Goal: Navigation & Orientation: Find specific page/section

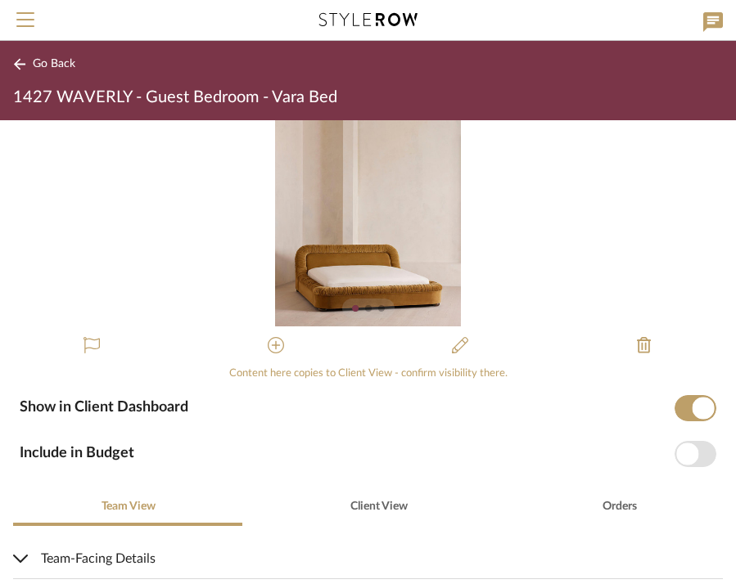
click at [29, 58] on button "Go Back" at bounding box center [47, 64] width 68 height 20
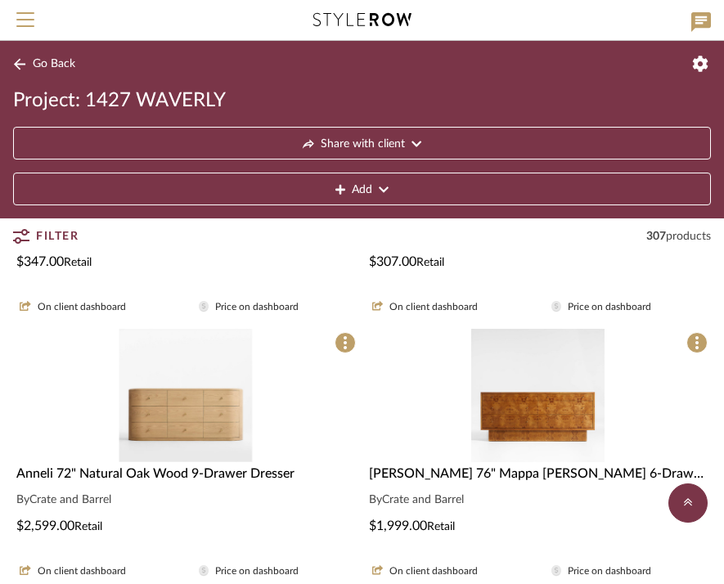
scroll to position [908, 0]
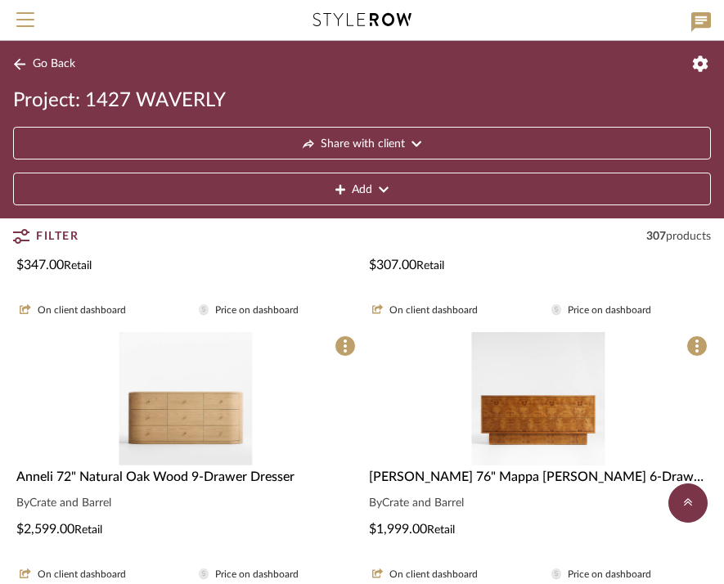
click at [525, 386] on img "0" at bounding box center [537, 398] width 133 height 133
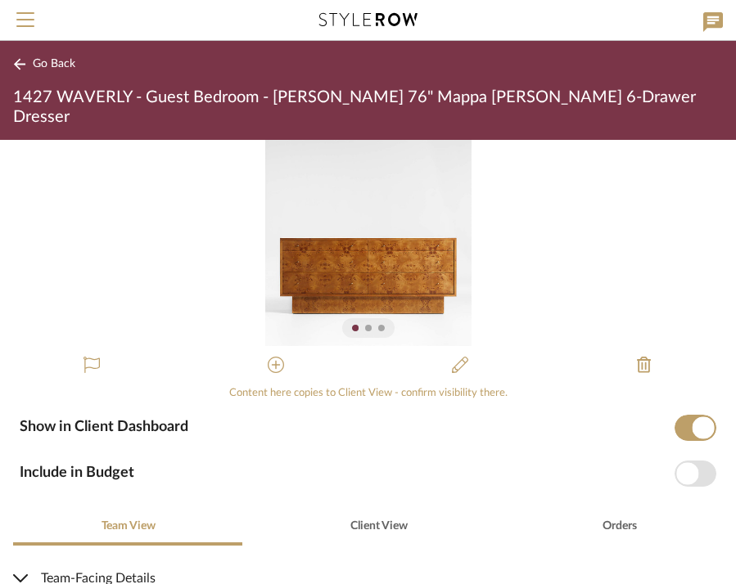
click at [21, 65] on icon at bounding box center [19, 63] width 11 height 11
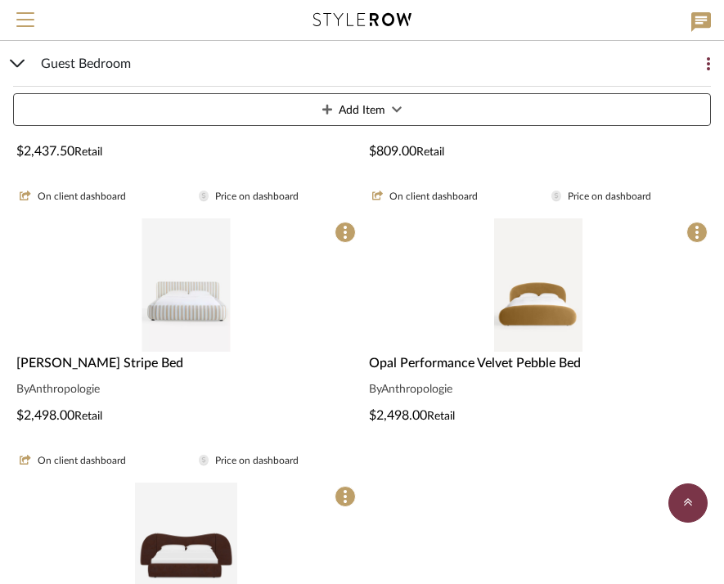
scroll to position [2882, 0]
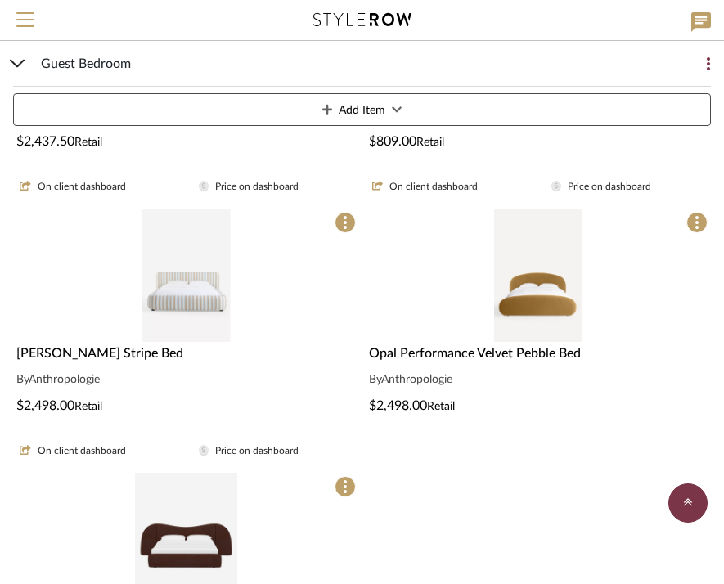
click at [187, 282] on img "0" at bounding box center [186, 275] width 89 height 133
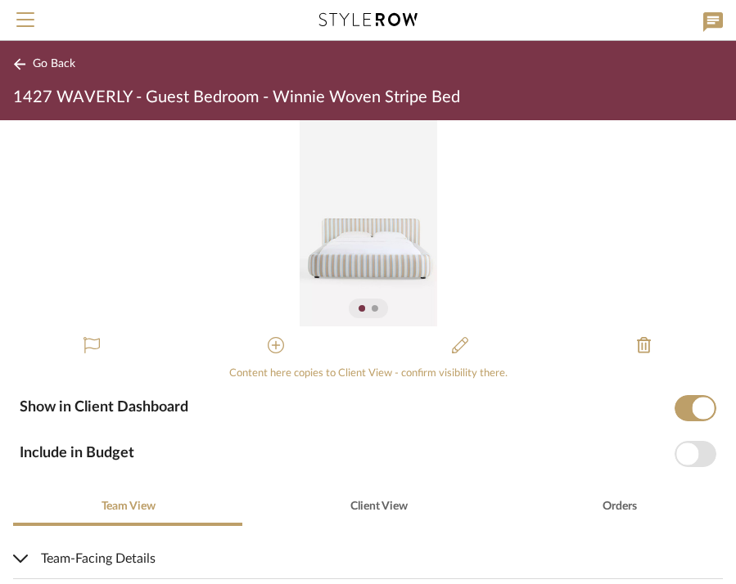
click at [365, 254] on img "0" at bounding box center [368, 223] width 137 height 206
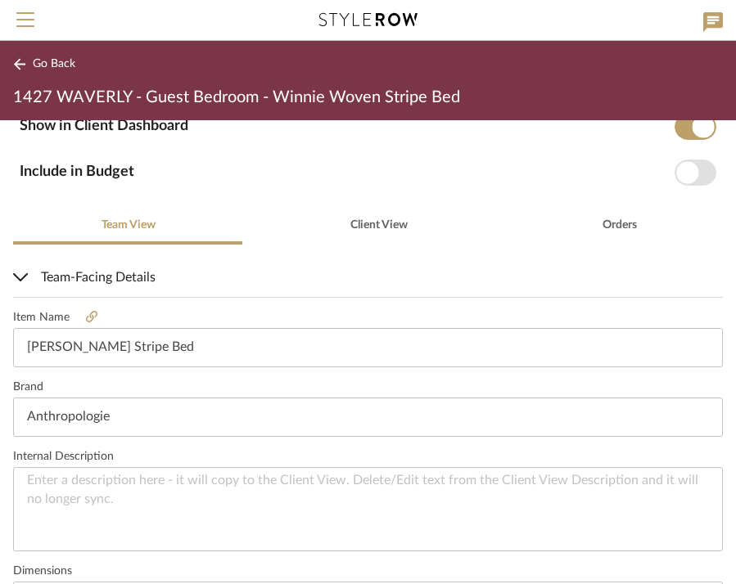
scroll to position [286, 0]
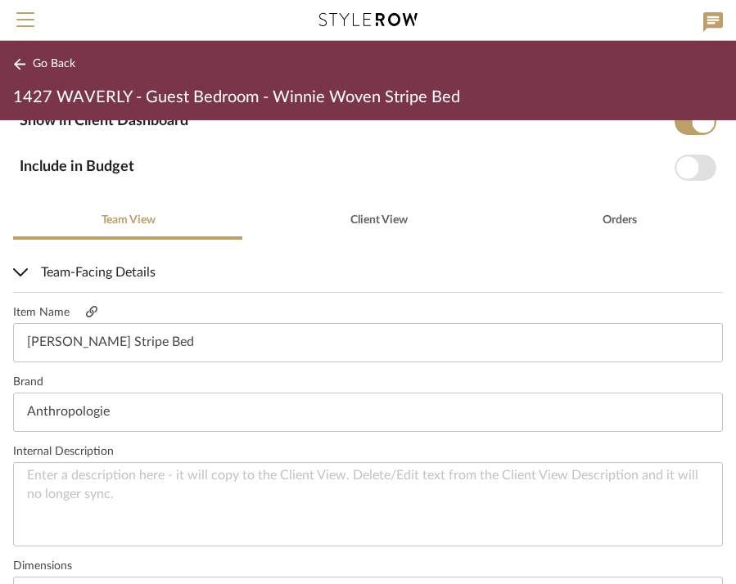
click at [92, 309] on icon at bounding box center [91, 311] width 11 height 11
click at [17, 69] on icon at bounding box center [19, 64] width 13 height 12
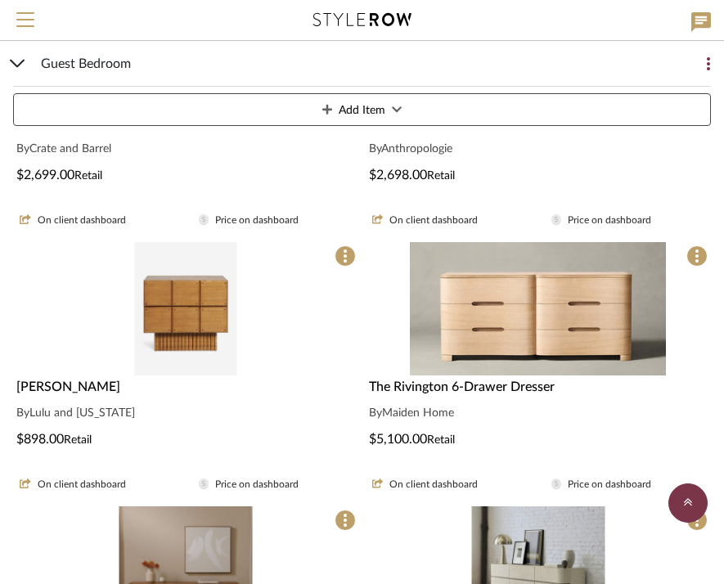
scroll to position [1563, 0]
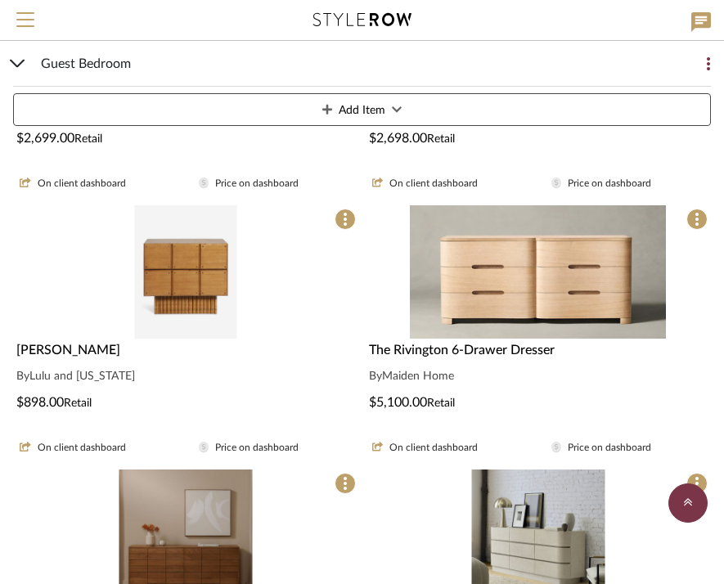
click at [185, 257] on img "0" at bounding box center [186, 271] width 102 height 133
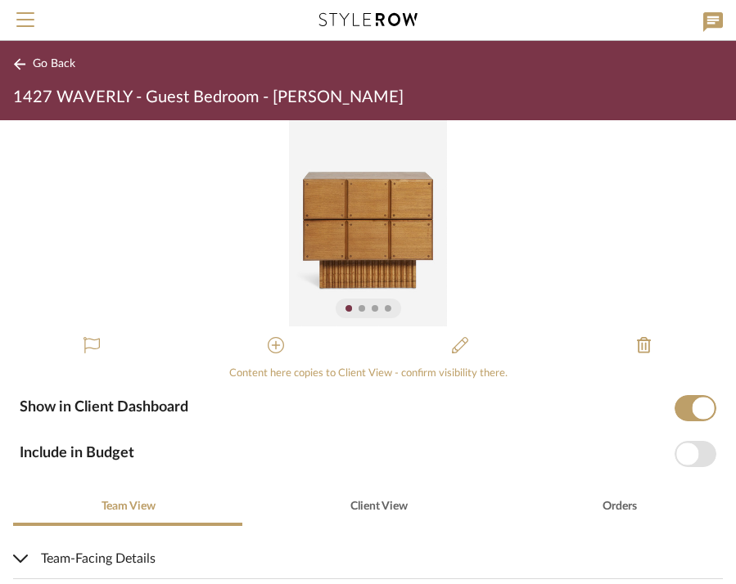
click at [18, 63] on icon at bounding box center [19, 64] width 13 height 12
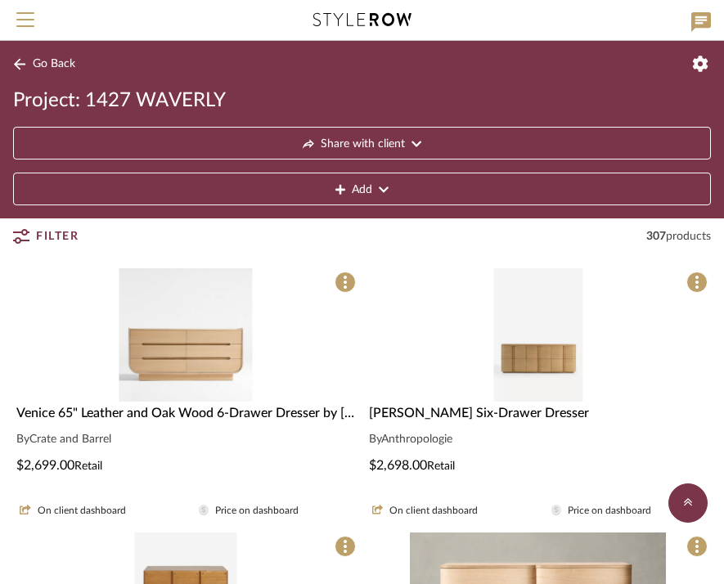
scroll to position [1205, 0]
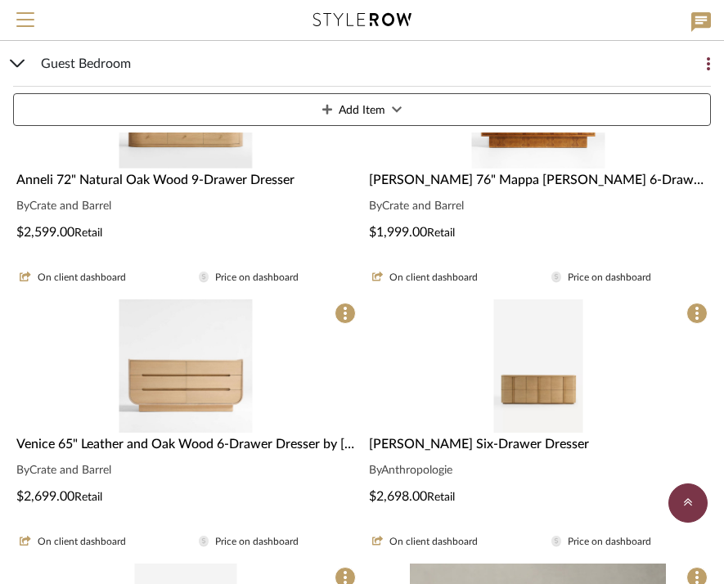
click at [537, 367] on img "0" at bounding box center [538, 366] width 89 height 133
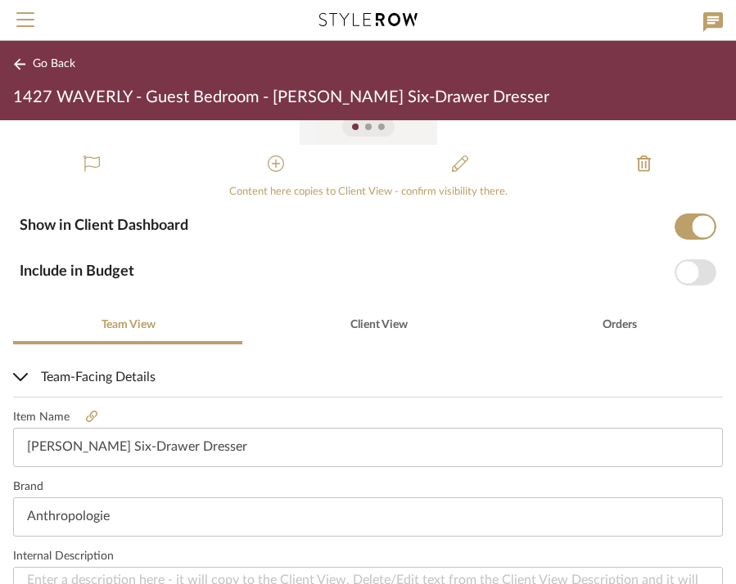
scroll to position [185, 0]
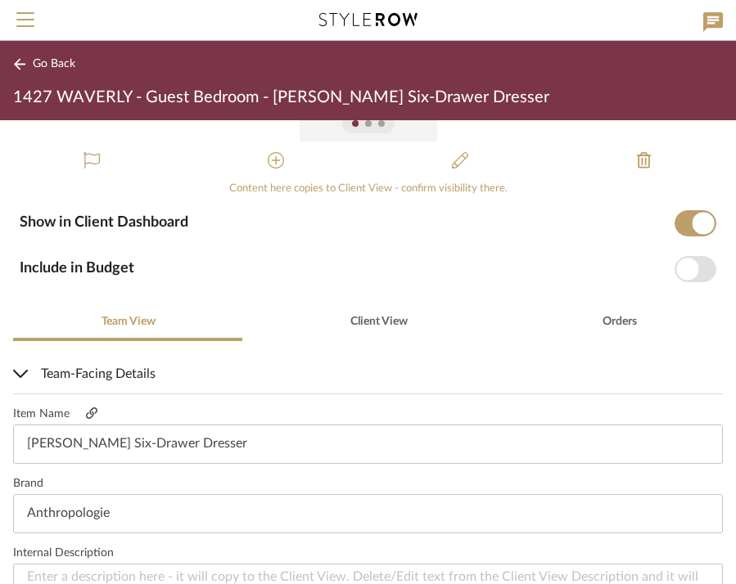
click at [95, 413] on icon at bounding box center [91, 413] width 11 height 11
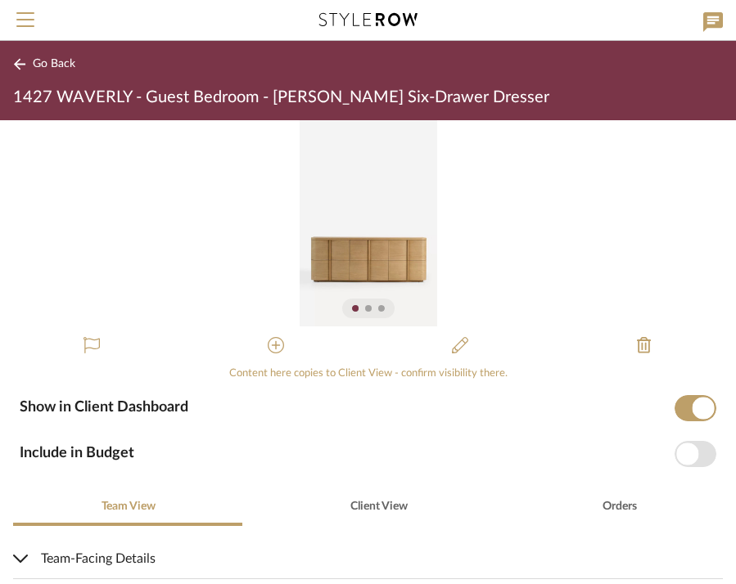
scroll to position [0, 0]
click at [345, 252] on img "0" at bounding box center [368, 223] width 137 height 206
click at [17, 61] on icon at bounding box center [19, 64] width 13 height 12
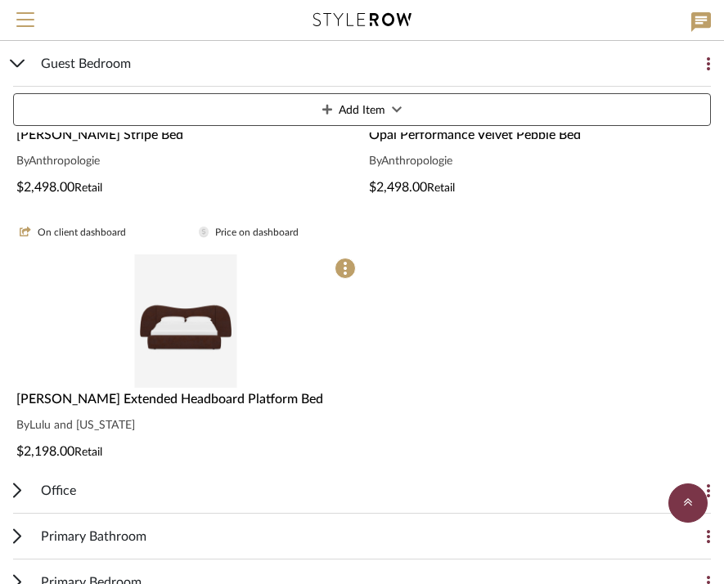
scroll to position [3112, 0]
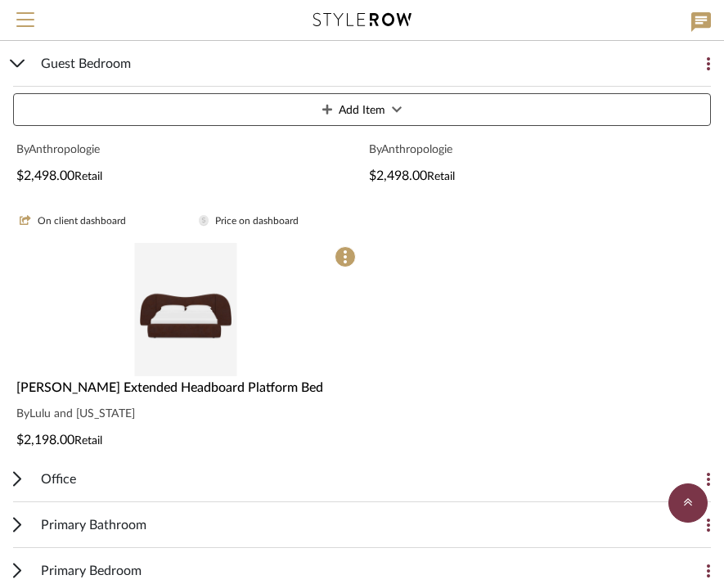
click at [191, 313] on img "0" at bounding box center [186, 309] width 102 height 133
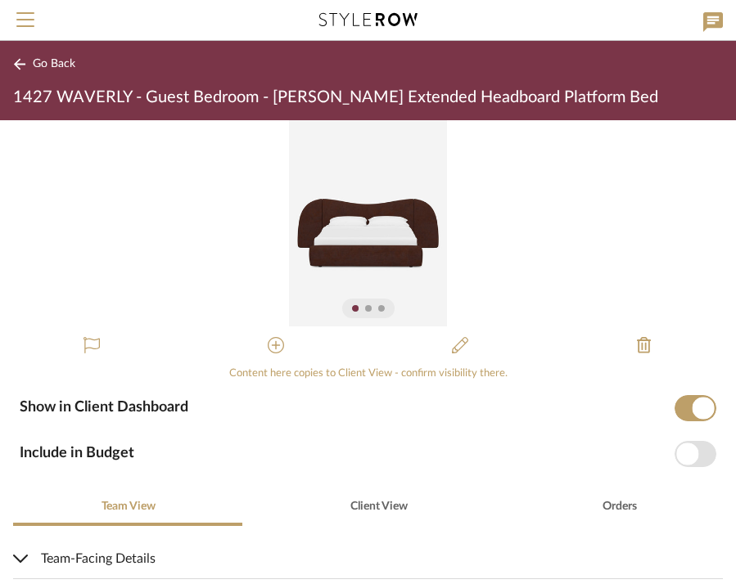
click at [377, 209] on img "0" at bounding box center [368, 223] width 159 height 206
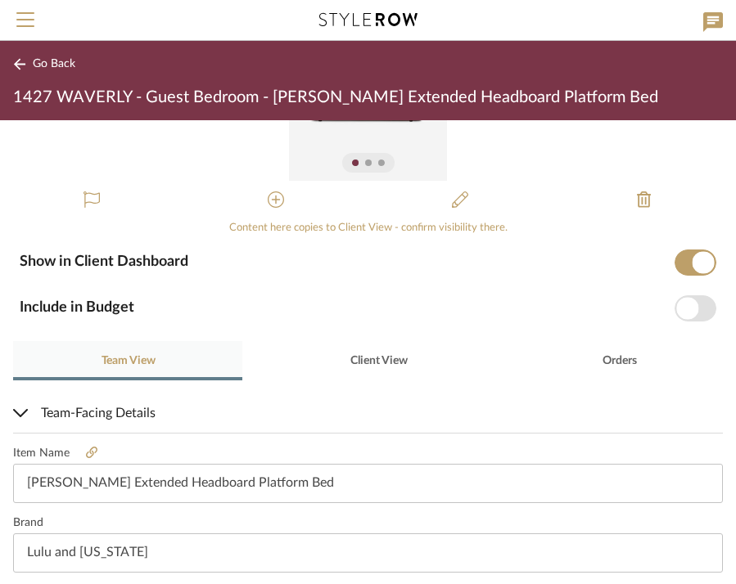
scroll to position [214, 0]
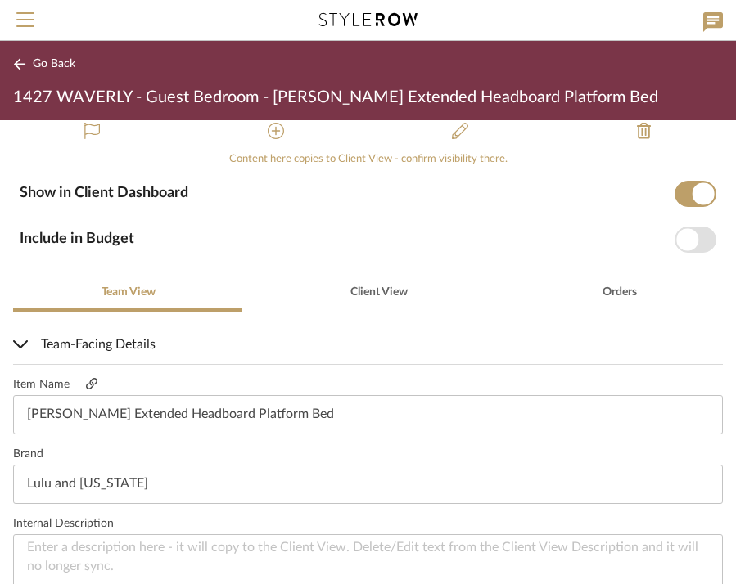
click at [93, 385] on icon at bounding box center [91, 383] width 11 height 11
click at [37, 52] on div "Go Back 1427 WAVERLY - Guest Bedroom - [PERSON_NAME] Extended Headboard Platfor…" at bounding box center [368, 80] width 736 height 79
click at [20, 65] on icon at bounding box center [19, 64] width 13 height 12
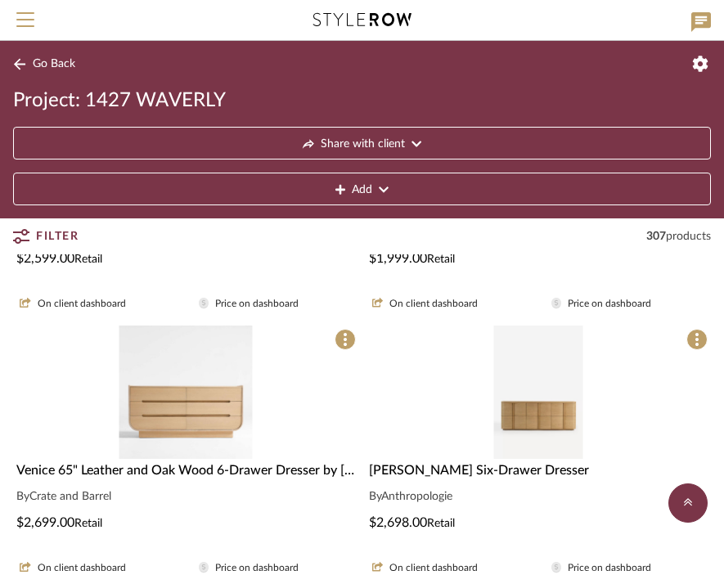
scroll to position [1176, 0]
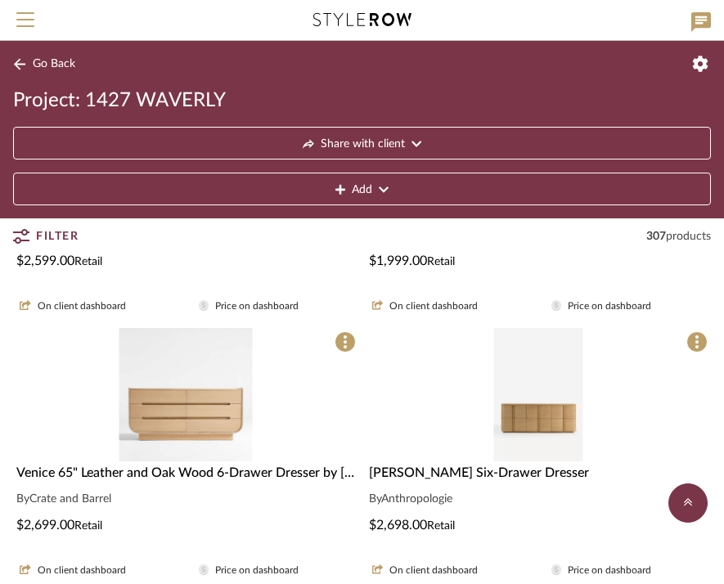
click at [200, 400] on img "0" at bounding box center [185, 394] width 133 height 133
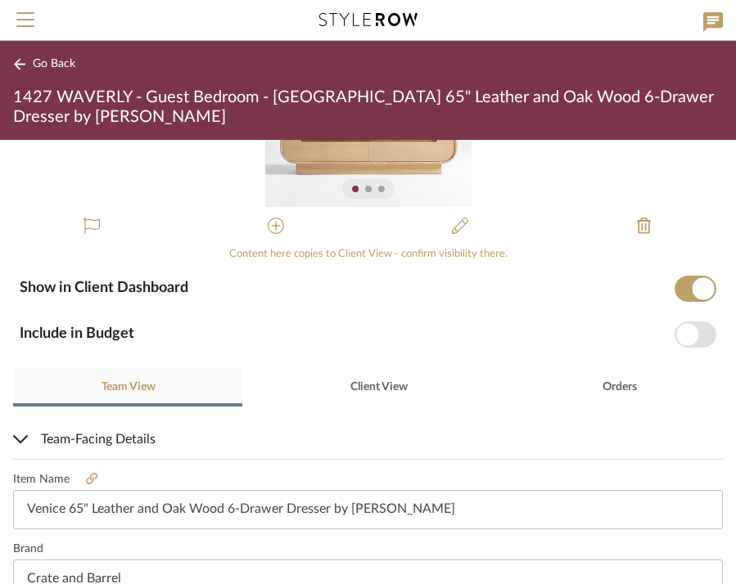
scroll to position [156, 0]
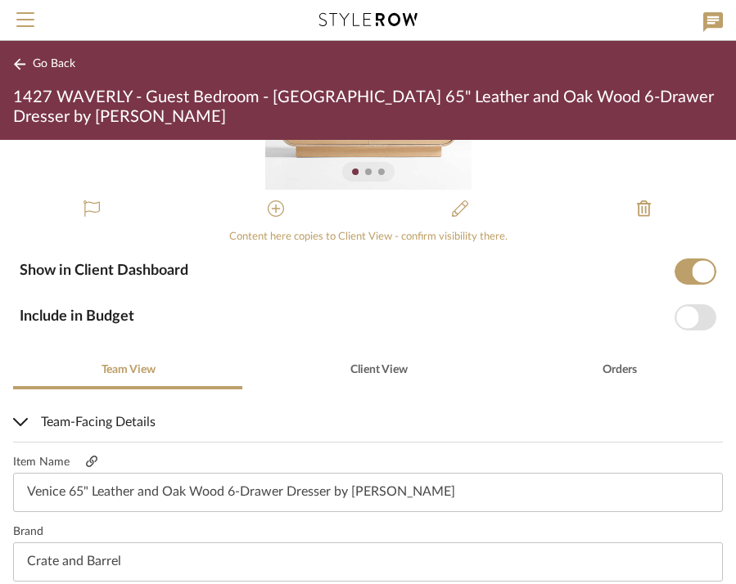
click at [88, 463] on icon at bounding box center [91, 461] width 11 height 11
click at [16, 65] on icon at bounding box center [19, 63] width 11 height 11
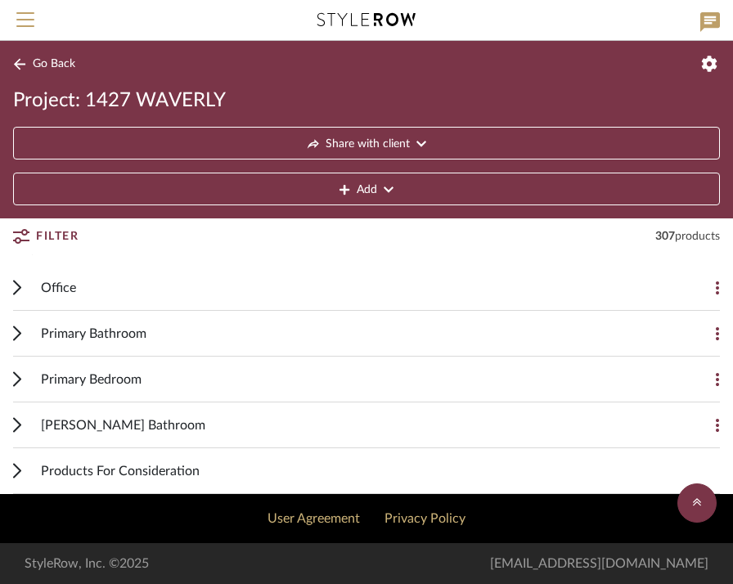
scroll to position [3303, 0]
click at [177, 475] on span "Products For Consideration" at bounding box center [120, 472] width 159 height 20
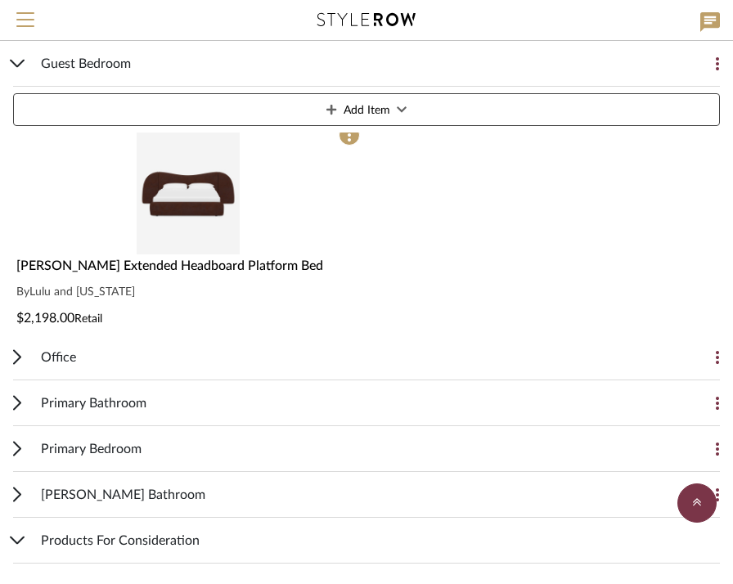
scroll to position [3242, 0]
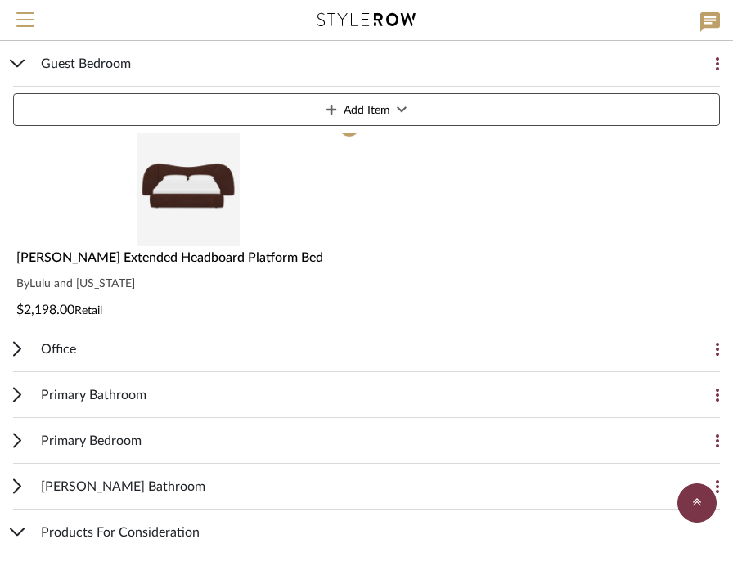
click at [192, 183] on img "0" at bounding box center [188, 179] width 102 height 133
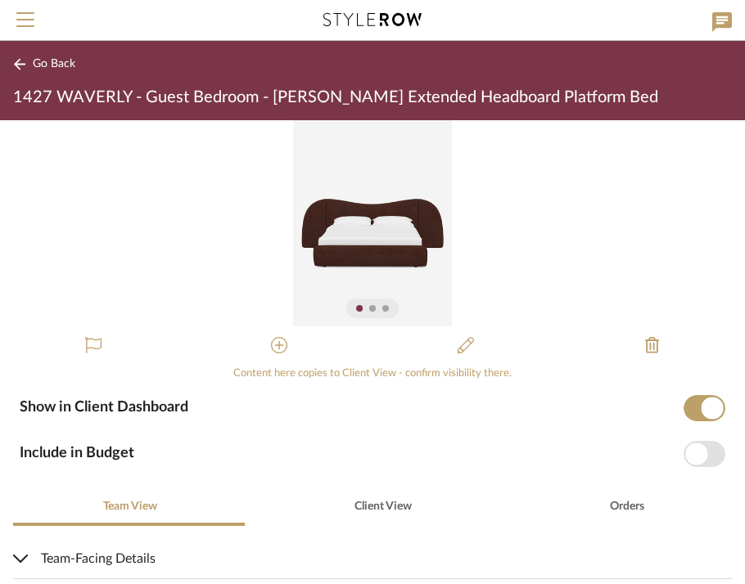
click at [368, 241] on img "0" at bounding box center [372, 223] width 159 height 206
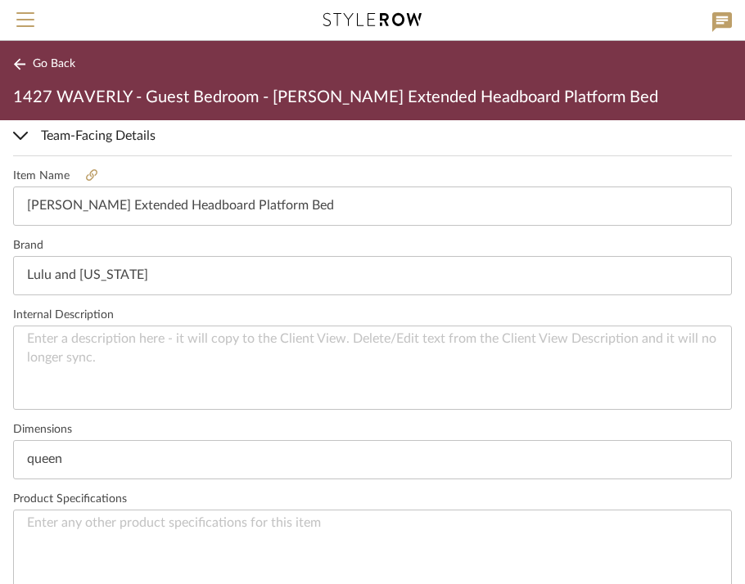
scroll to position [426, 0]
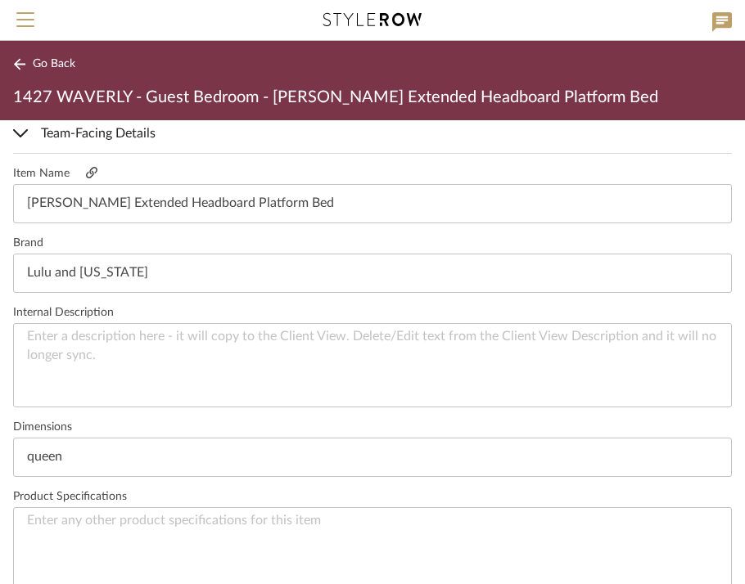
click at [91, 176] on icon at bounding box center [91, 171] width 11 height 11
